Goal: Task Accomplishment & Management: Manage account settings

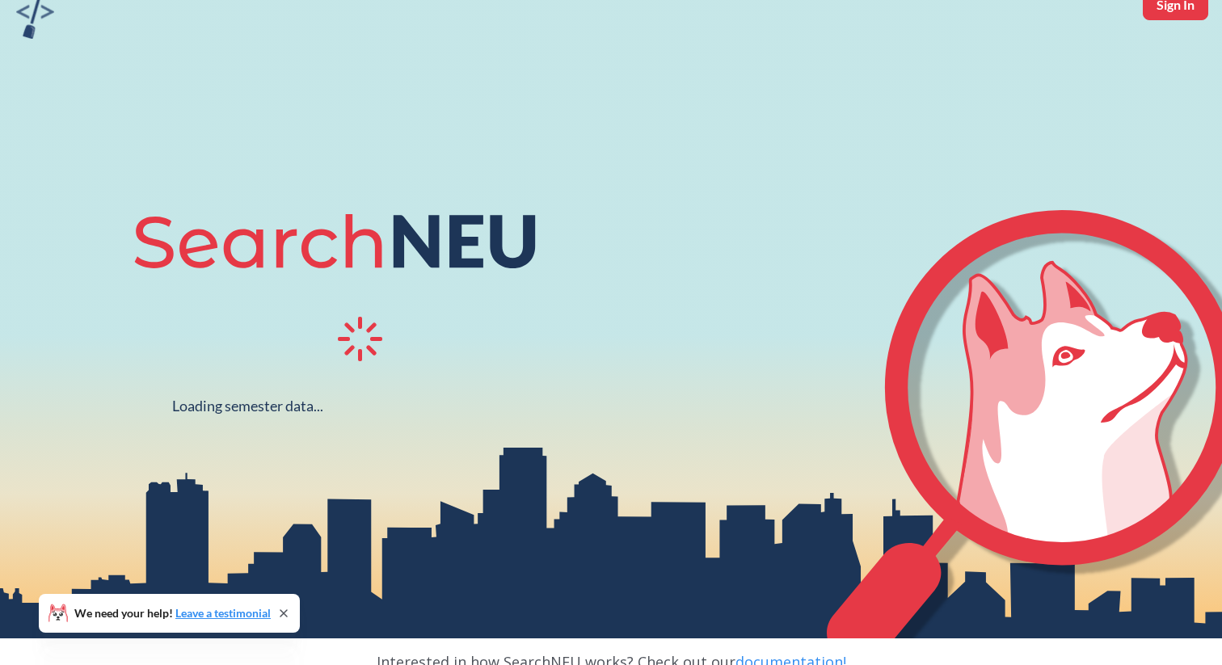
scroll to position [81, 0]
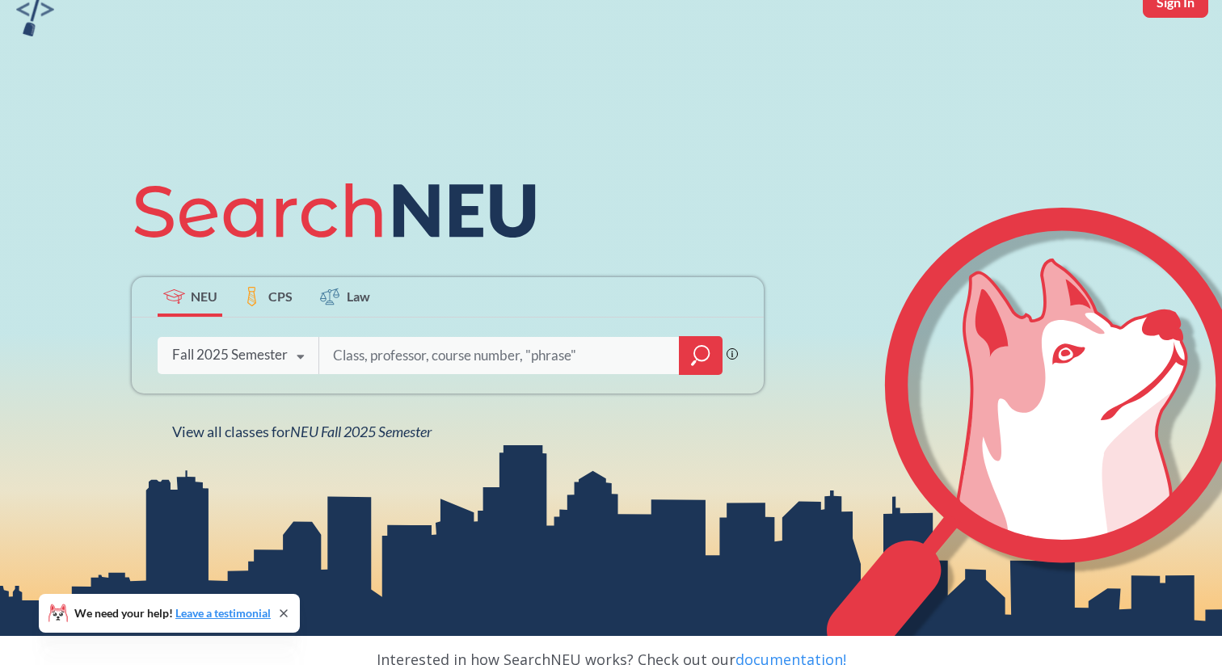
click at [206, 349] on div "Fall 2025 Semester" at bounding box center [230, 355] width 116 height 18
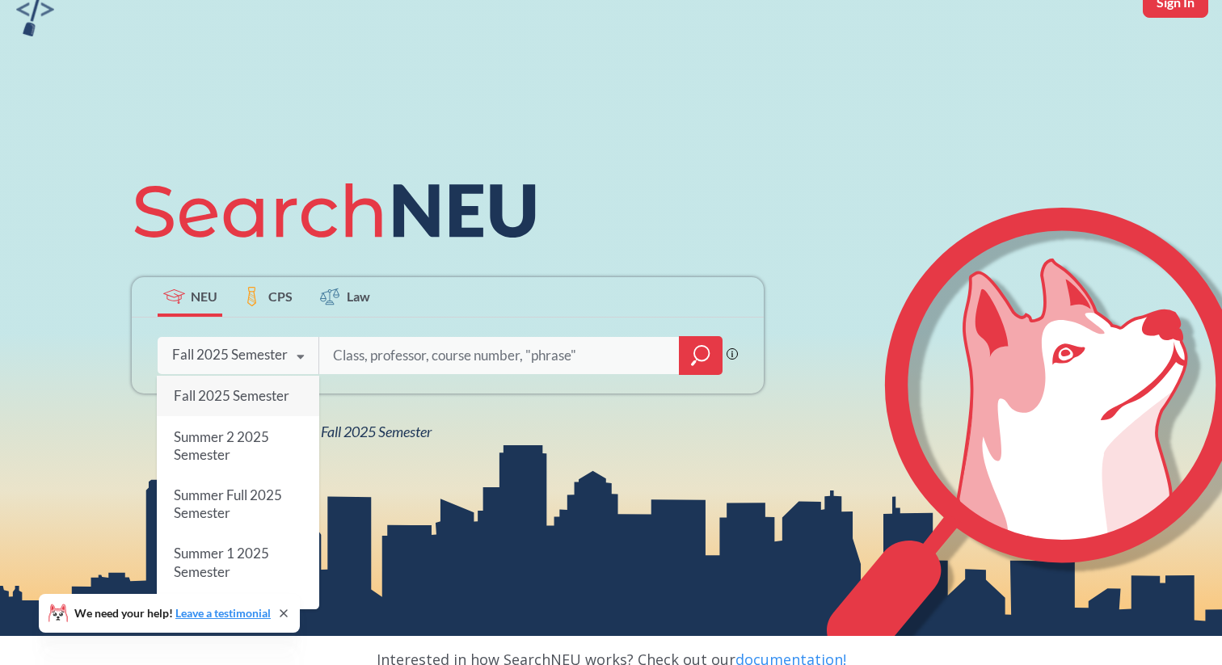
click at [218, 391] on span "Fall 2025 Semester" at bounding box center [232, 395] width 116 height 17
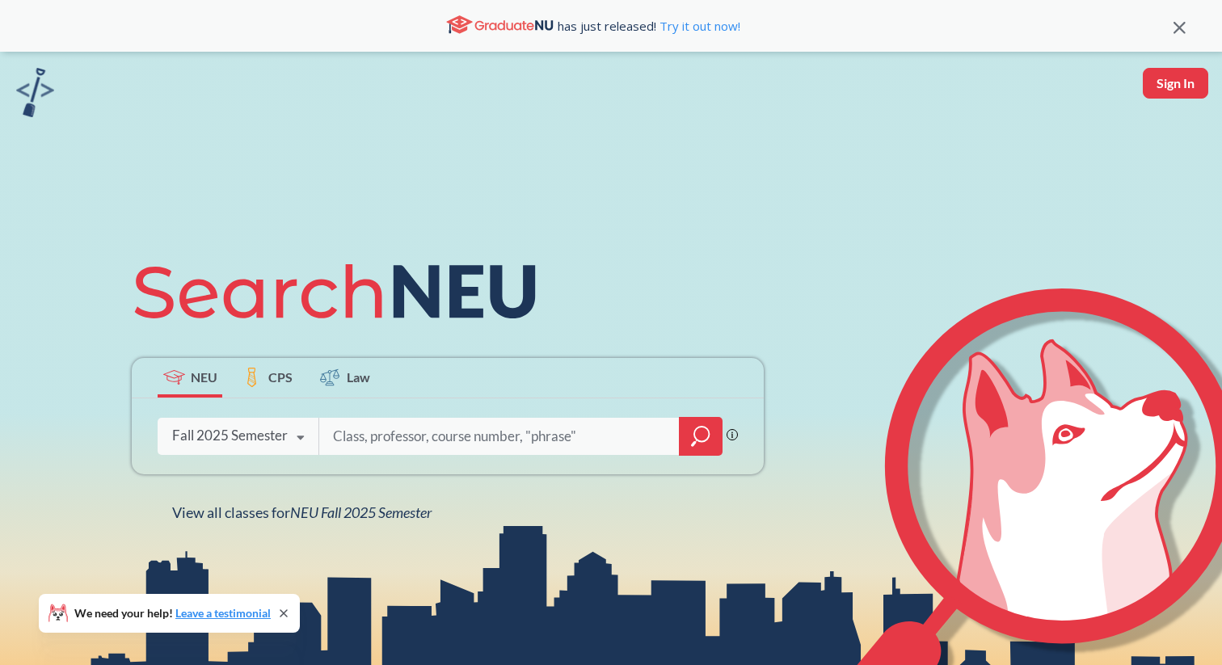
click at [424, 449] on input "search" at bounding box center [499, 437] width 336 height 34
type input "1125"
click at [700, 440] on icon "magnifying glass" at bounding box center [700, 436] width 19 height 23
click at [386, 432] on input "search" at bounding box center [499, 437] width 336 height 34
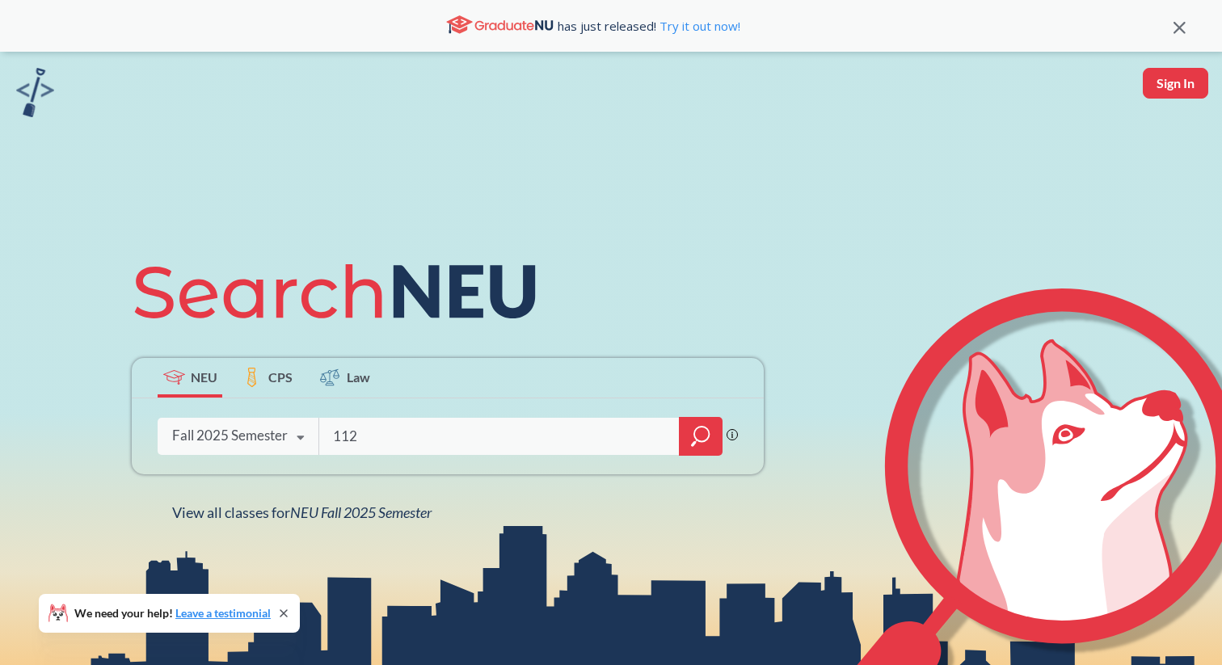
type input "1125"
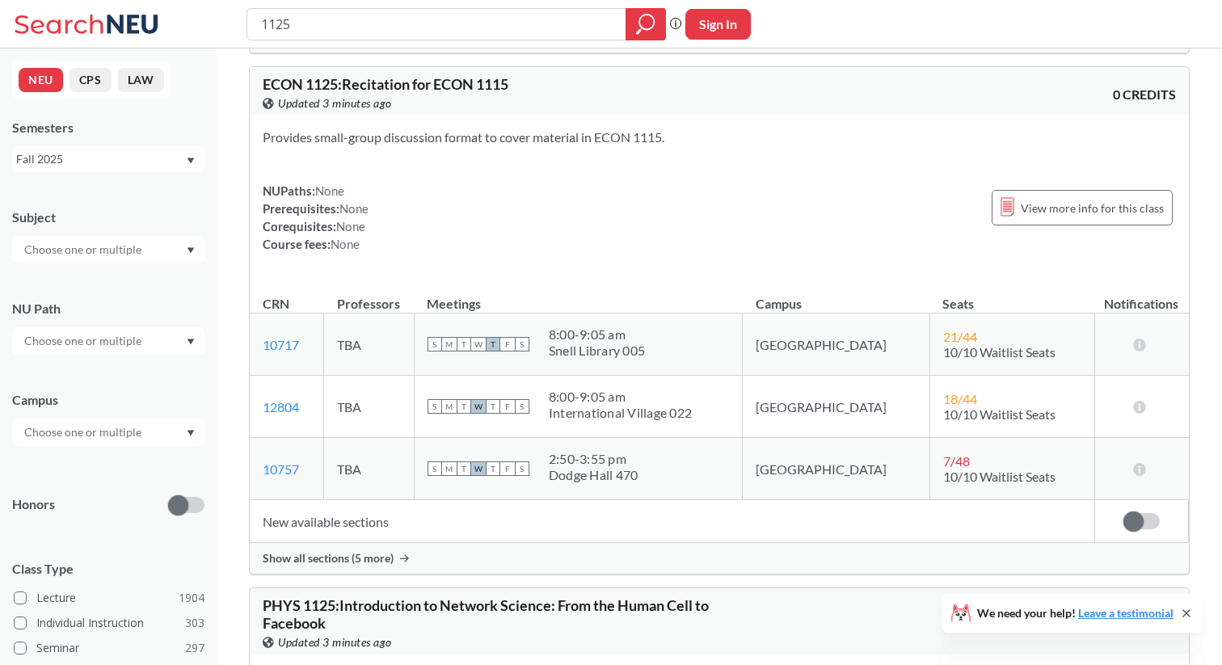
scroll to position [597, 0]
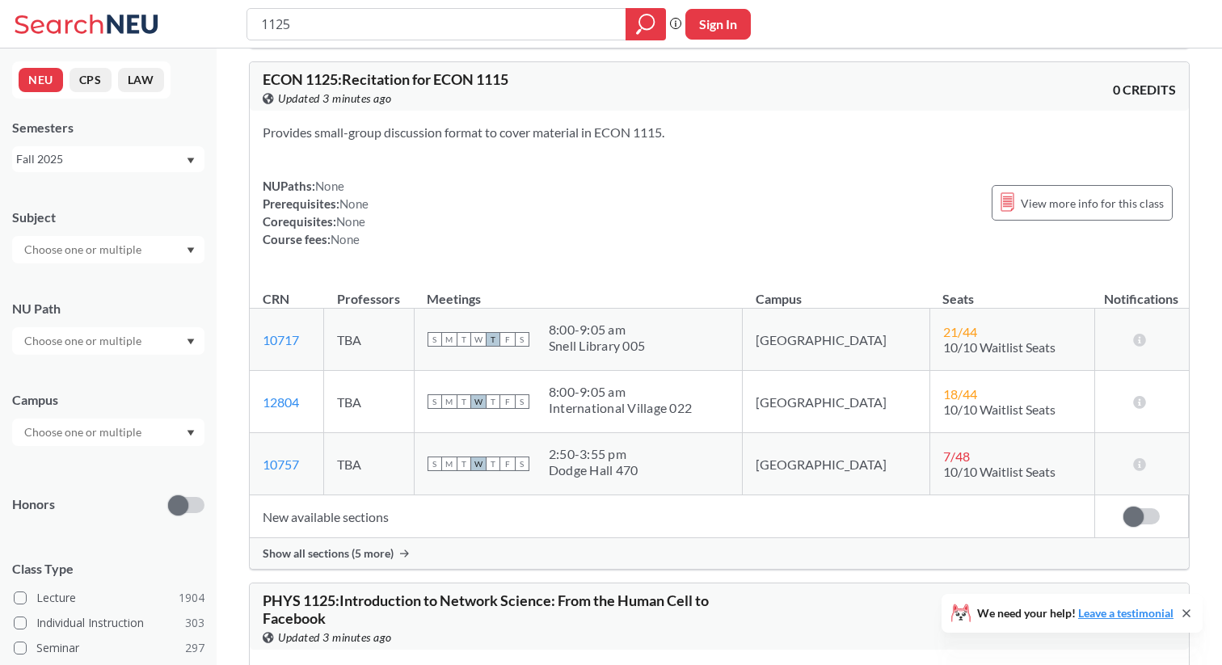
click at [364, 496] on td "New available sections" at bounding box center [672, 517] width 845 height 43
click at [378, 538] on div "Show all sections (5 more)" at bounding box center [719, 553] width 939 height 31
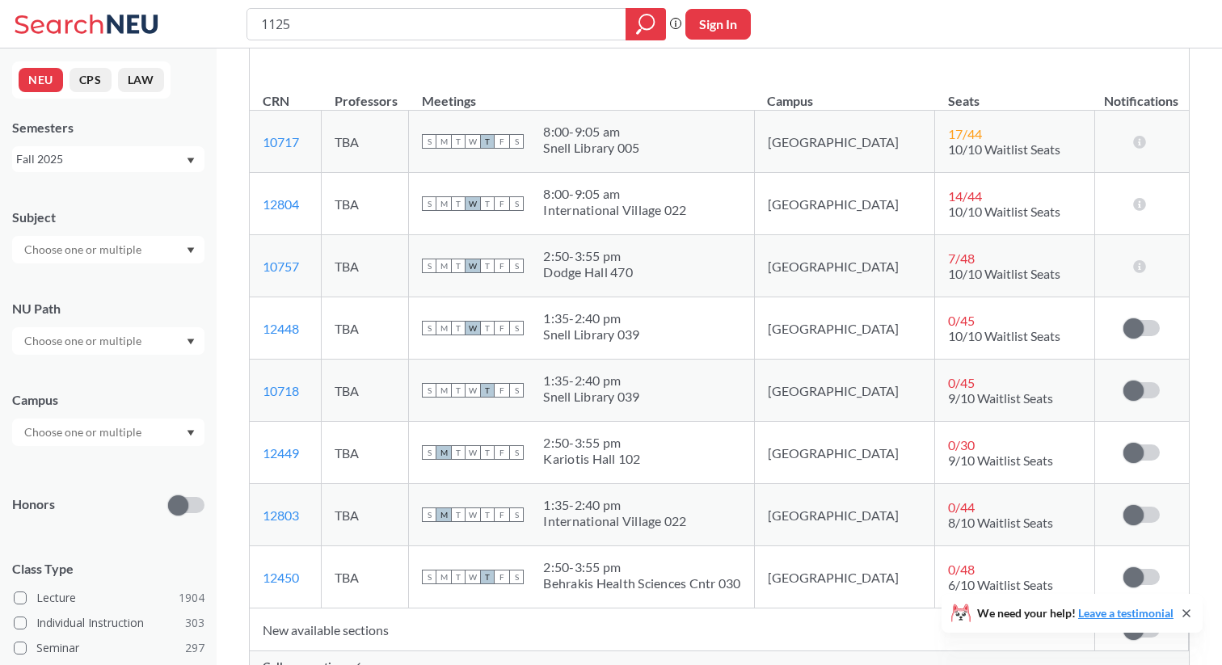
scroll to position [797, 0]
click at [1149, 544] on td "Sign in to subscribe for notifications." at bounding box center [1141, 575] width 94 height 62
click at [1146, 544] on td "Sign in to subscribe for notifications." at bounding box center [1141, 575] width 94 height 62
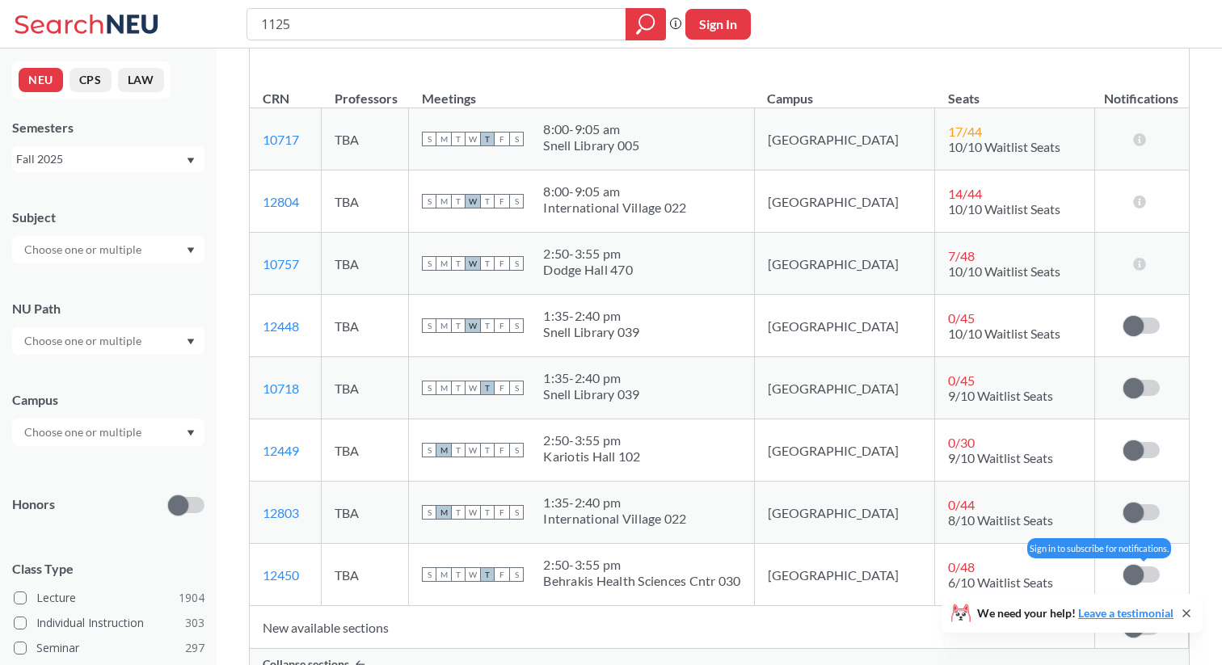
click at [1139, 565] on span at bounding box center [1134, 575] width 20 height 20
click at [1124, 567] on input "checkbox" at bounding box center [1124, 567] width 0 height 0
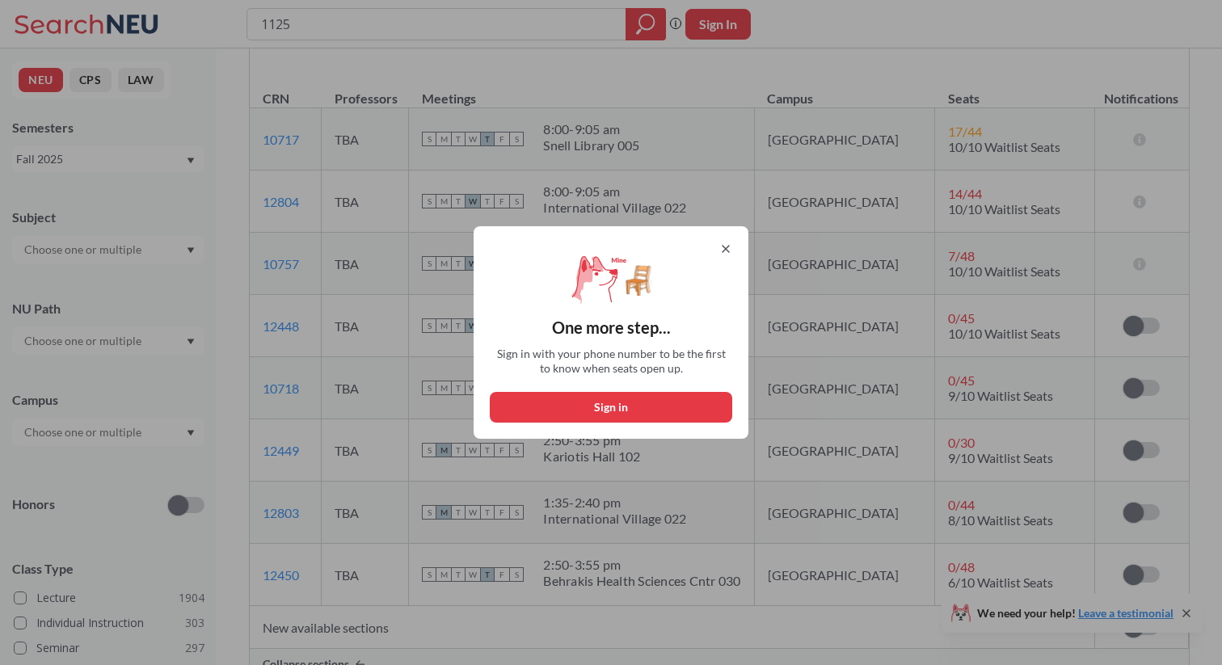
click at [605, 403] on button "Sign in" at bounding box center [611, 407] width 242 height 31
select select "US"
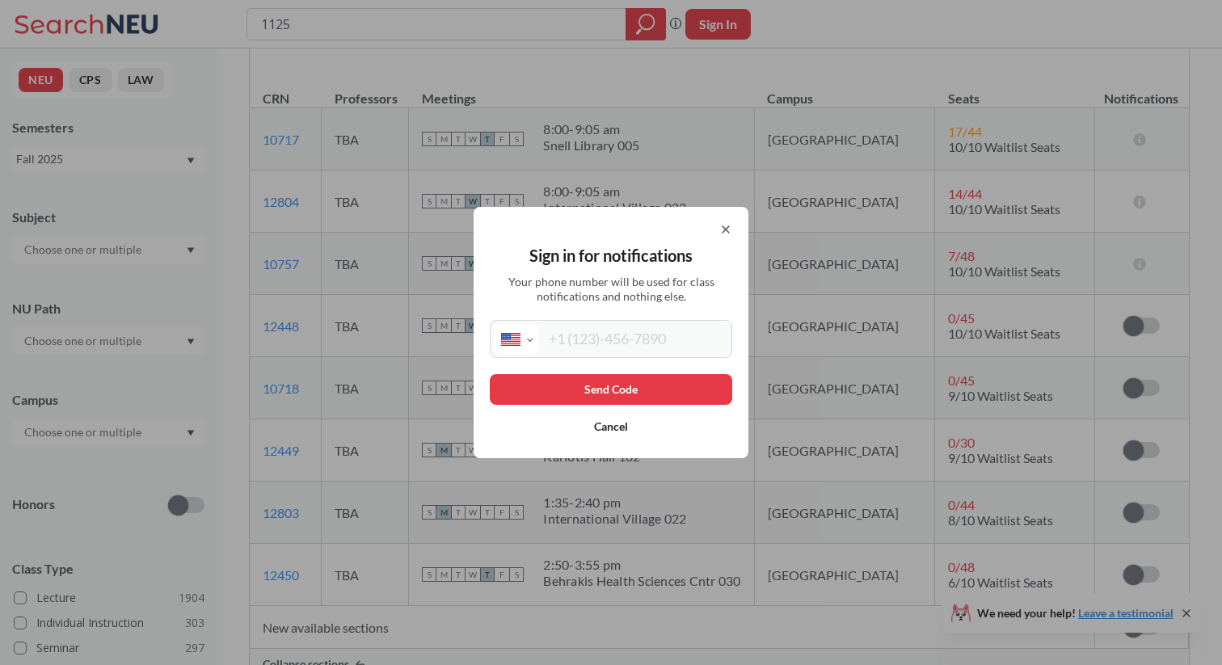
click at [584, 352] on input "tel" at bounding box center [633, 339] width 189 height 30
type input "[PHONE_NUMBER]"
click at [644, 376] on button "Send Code" at bounding box center [611, 389] width 242 height 31
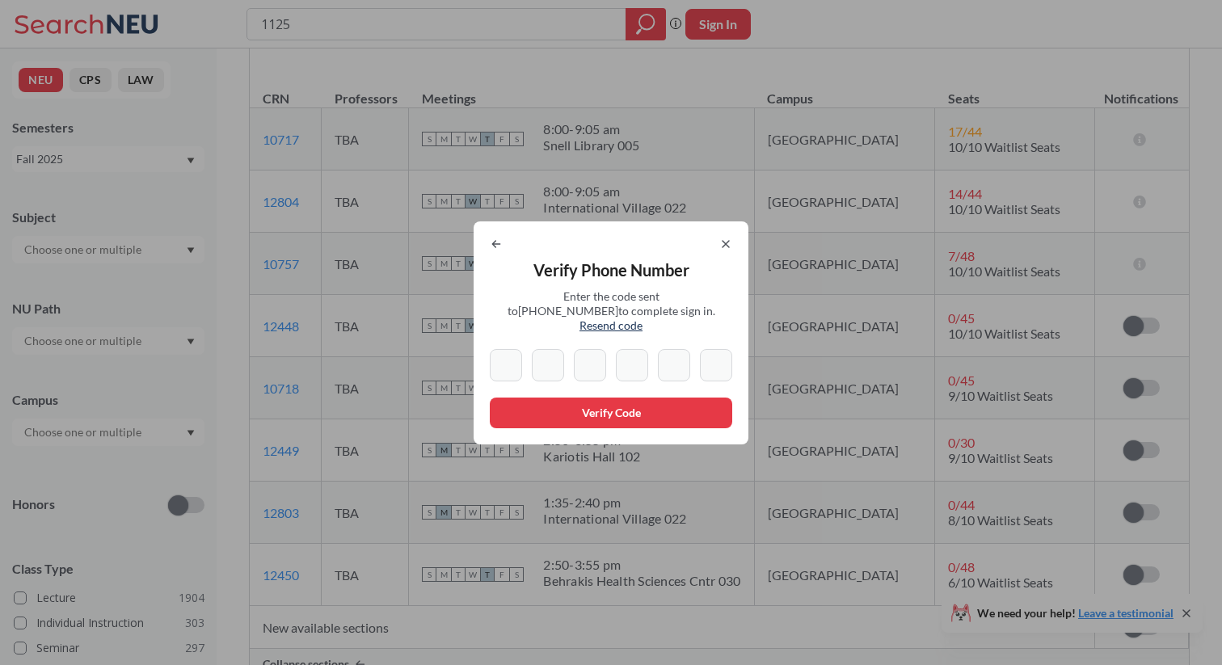
type input "3"
type input "9"
type input "7"
type input "2"
type input "8"
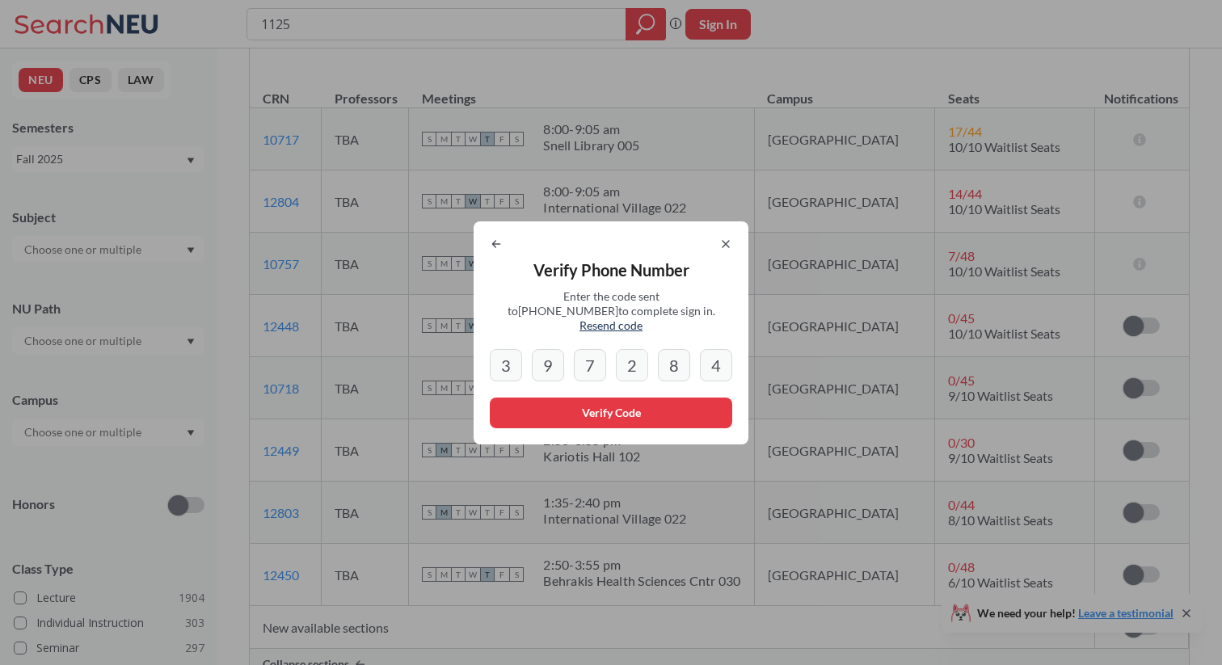
type input "4"
click at [612, 414] on button "Verify Code" at bounding box center [611, 413] width 242 height 31
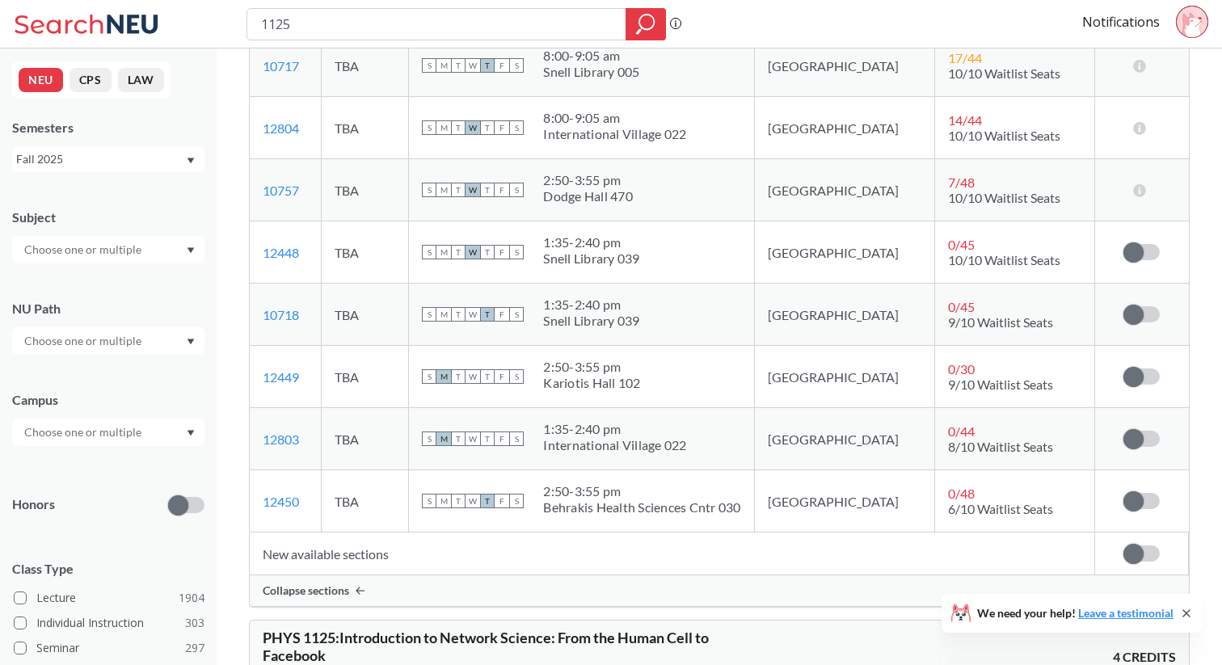
scroll to position [871, 0]
click at [1153, 492] on label at bounding box center [1142, 500] width 36 height 16
click at [1124, 492] on input "checkbox" at bounding box center [1124, 492] width 0 height 0
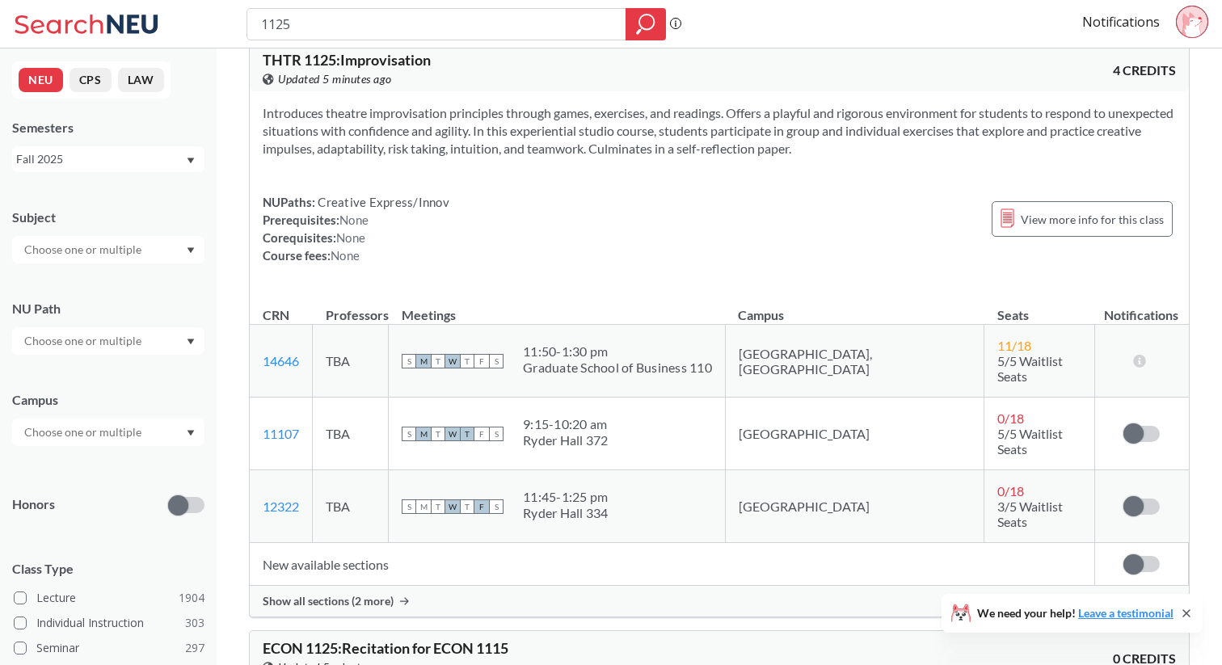
scroll to position [0, 0]
